Goal: Information Seeking & Learning: Check status

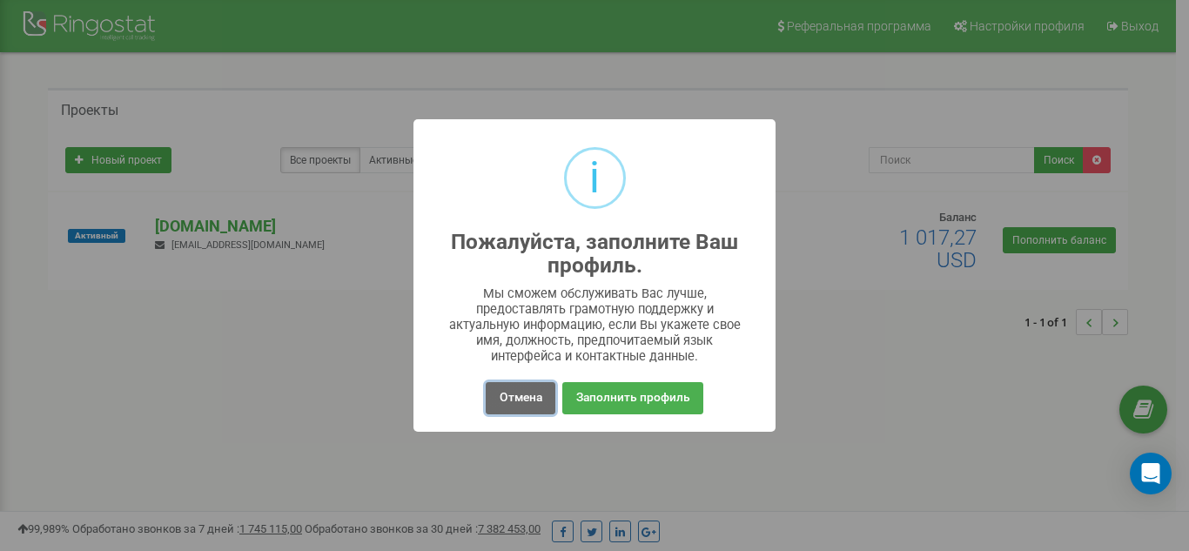
click at [526, 400] on button "Отмена" at bounding box center [520, 398] width 69 height 32
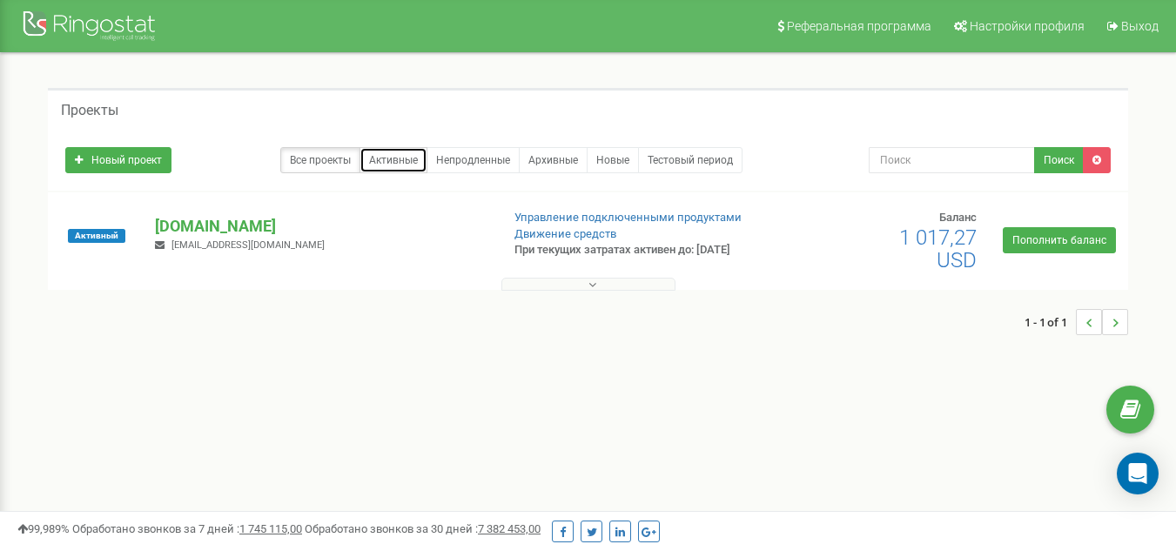
click at [402, 154] on link "Активные" at bounding box center [393, 160] width 68 height 26
click at [211, 235] on p "[DOMAIN_NAME]" at bounding box center [320, 226] width 331 height 23
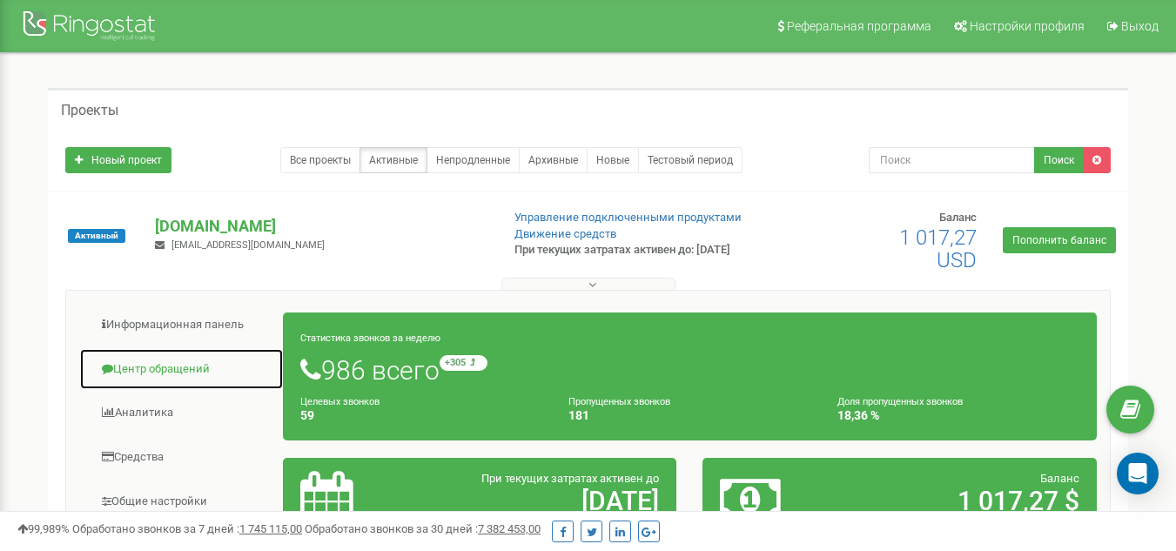
click at [166, 371] on link "Центр обращений" at bounding box center [181, 369] width 205 height 43
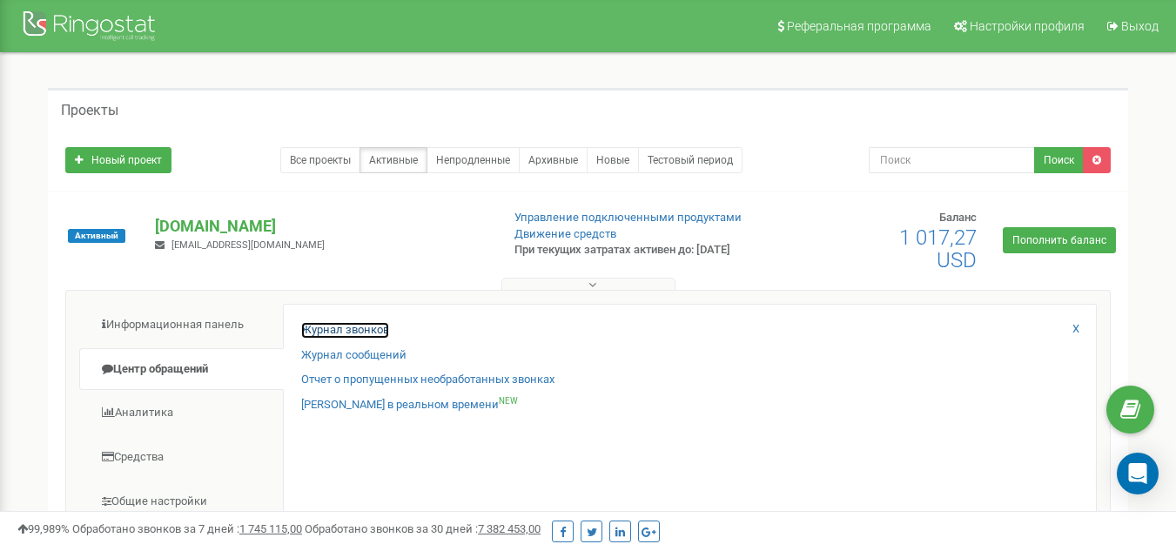
click at [355, 328] on link "Журнал звонков" at bounding box center [345, 330] width 88 height 17
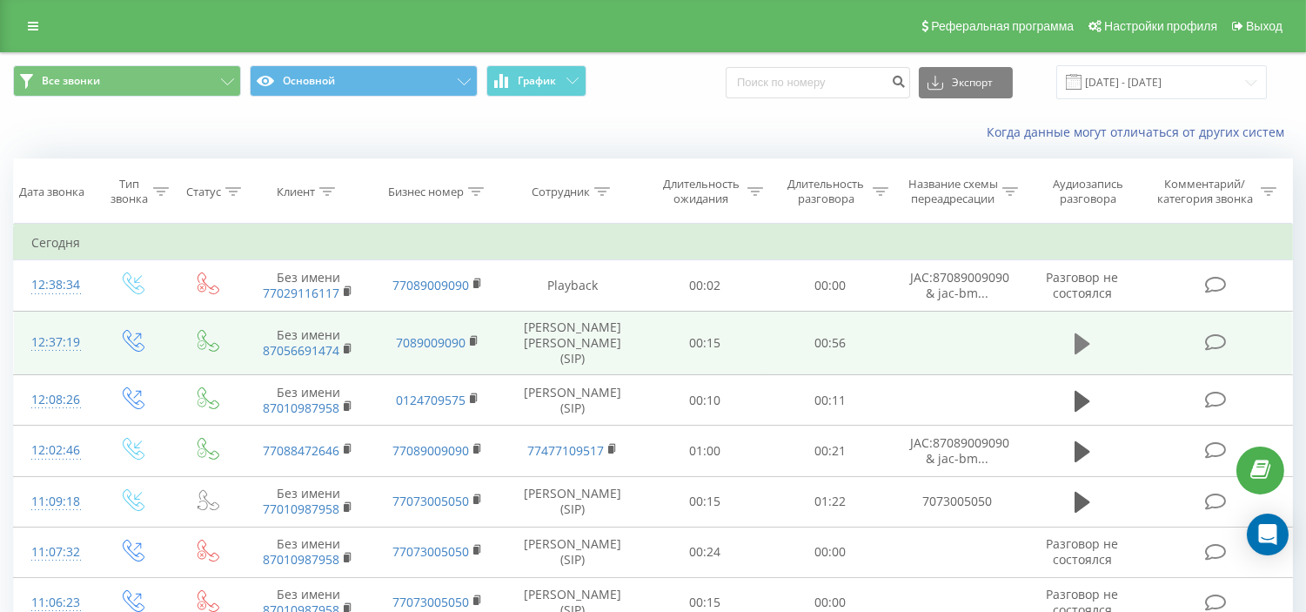
click at [1070, 345] on button at bounding box center [1083, 344] width 26 height 26
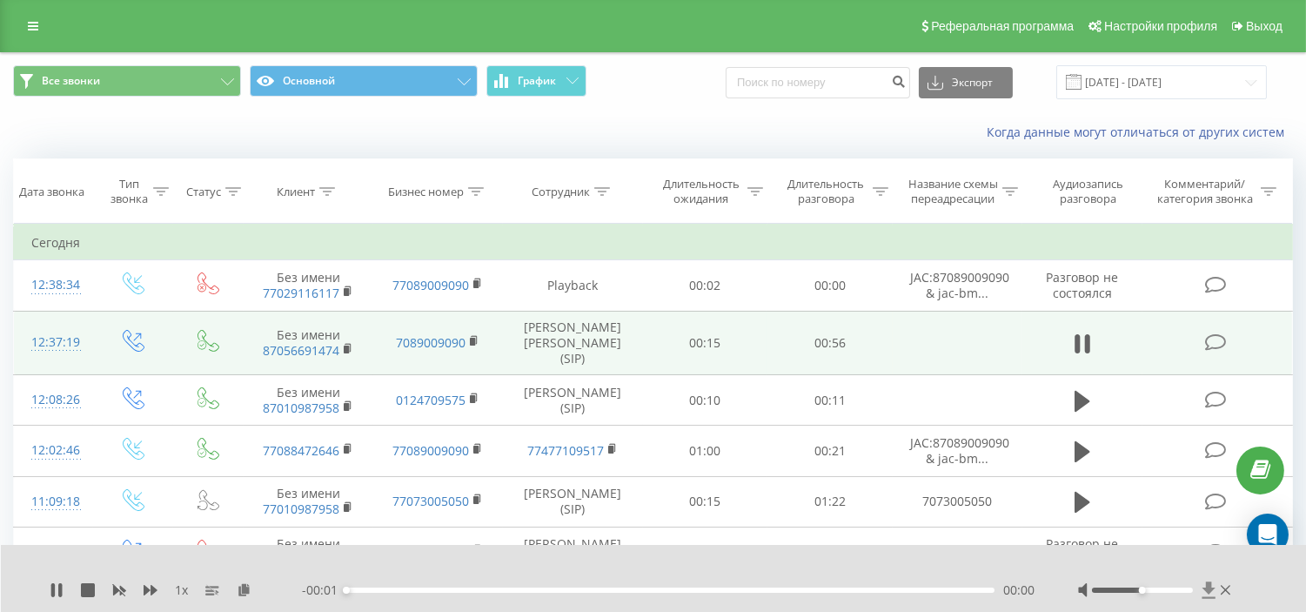
click at [1206, 593] on icon at bounding box center [1209, 589] width 15 height 17
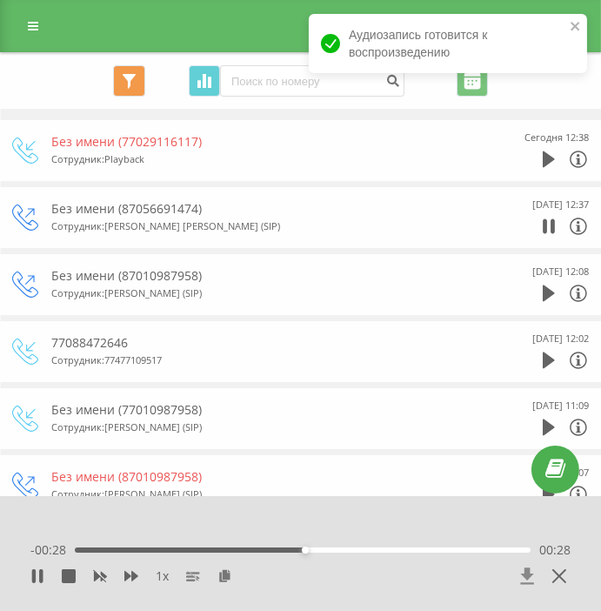
click at [522, 571] on icon at bounding box center [527, 575] width 15 height 17
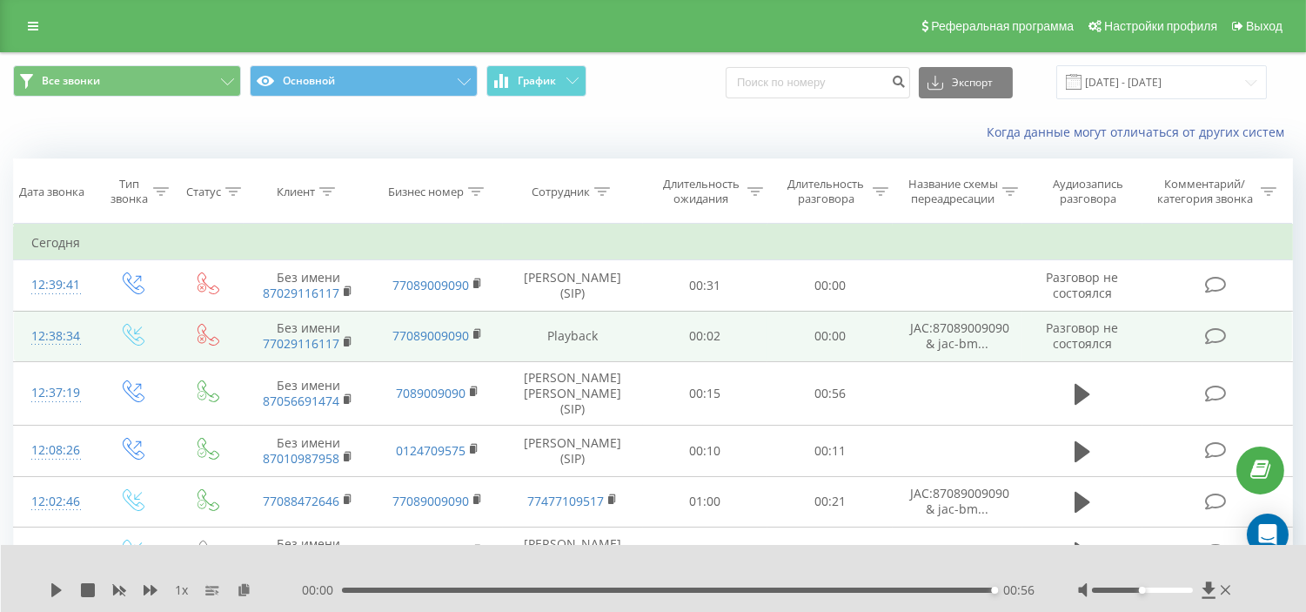
click at [655, 338] on td "00:02" at bounding box center [705, 336] width 125 height 50
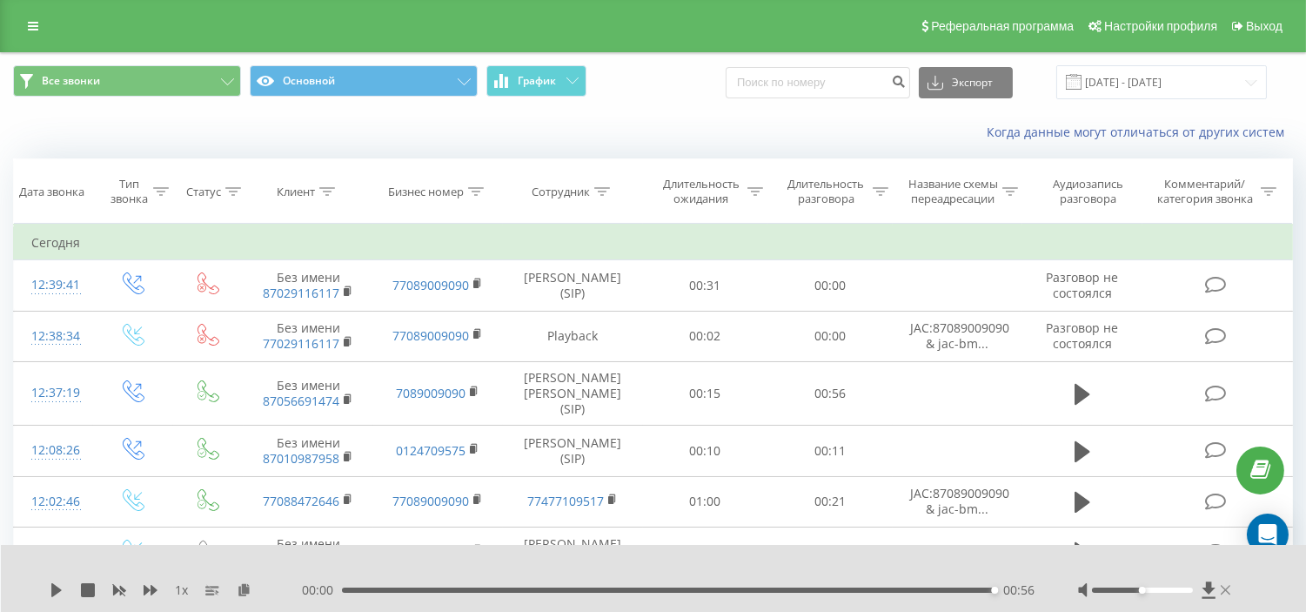
click at [1225, 587] on icon at bounding box center [1226, 590] width 10 height 14
